Goal: Check status: Check status

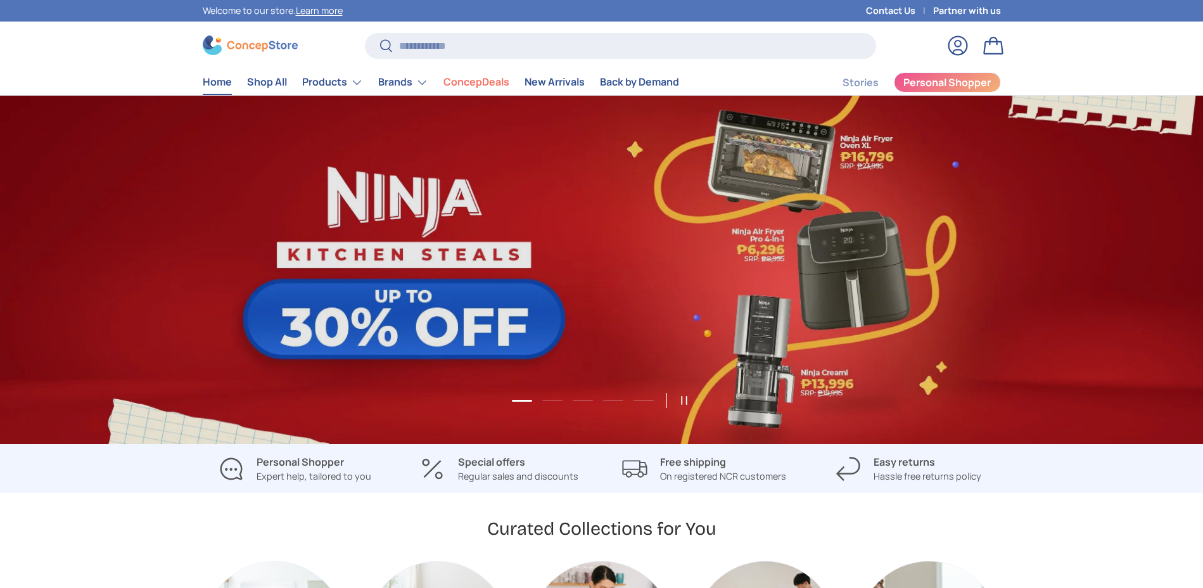
click at [967, 50] on link "Log in" at bounding box center [958, 46] width 28 height 28
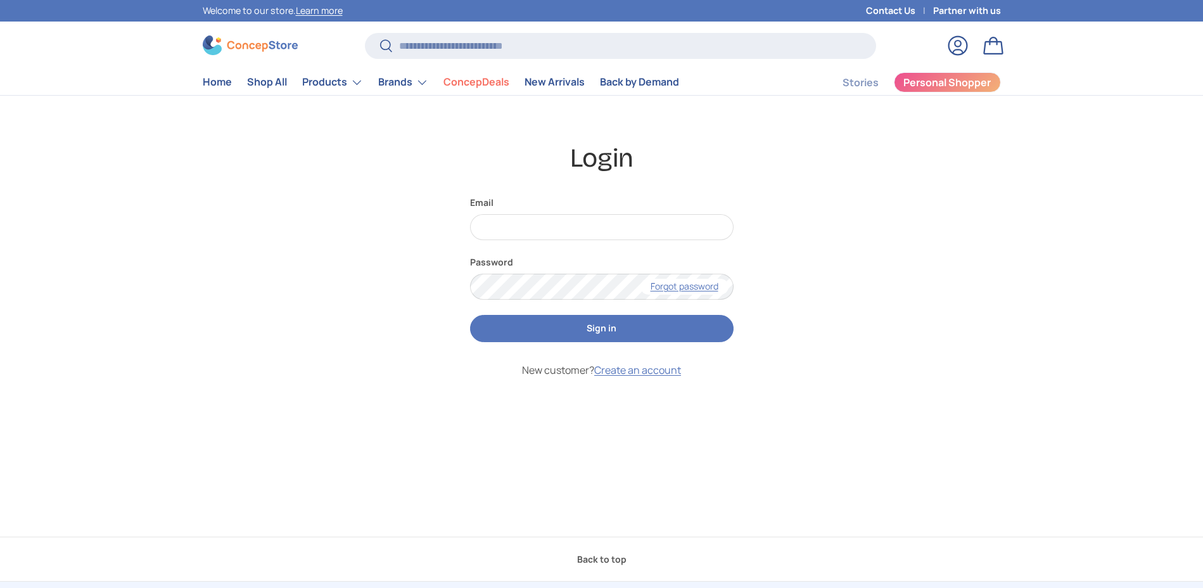
click at [560, 250] on form "Email Password Forgot password Sign in New customer? Create an account" at bounding box center [602, 343] width 264 height 295
click at [561, 238] on input "Email" at bounding box center [602, 227] width 264 height 26
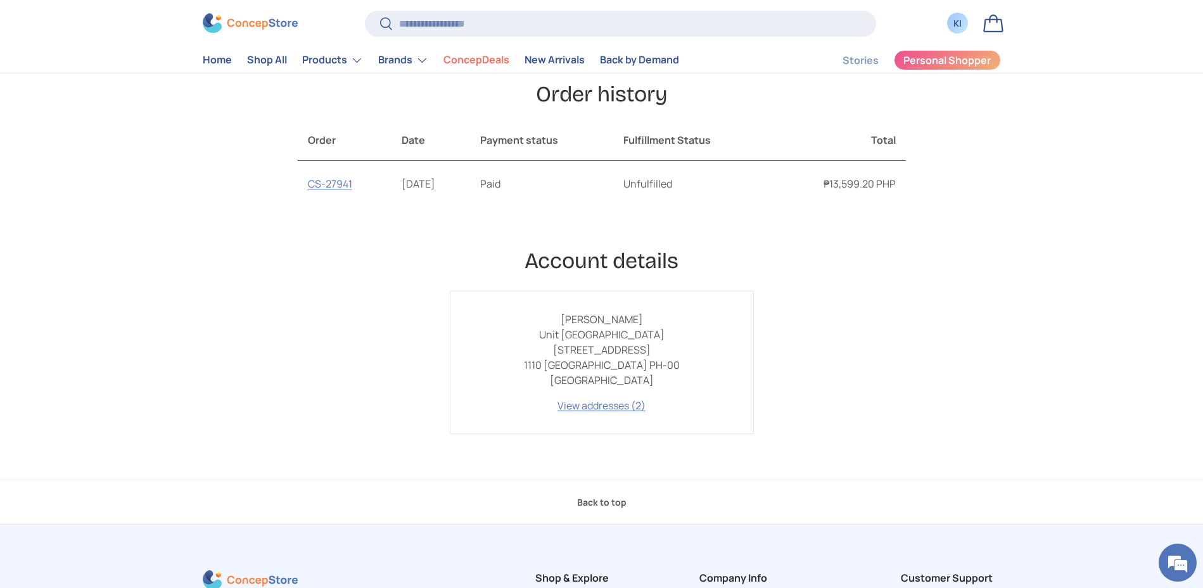
scroll to position [181, 0]
click at [331, 182] on link "CS-27941" at bounding box center [330, 181] width 44 height 14
